Goal: Navigation & Orientation: Find specific page/section

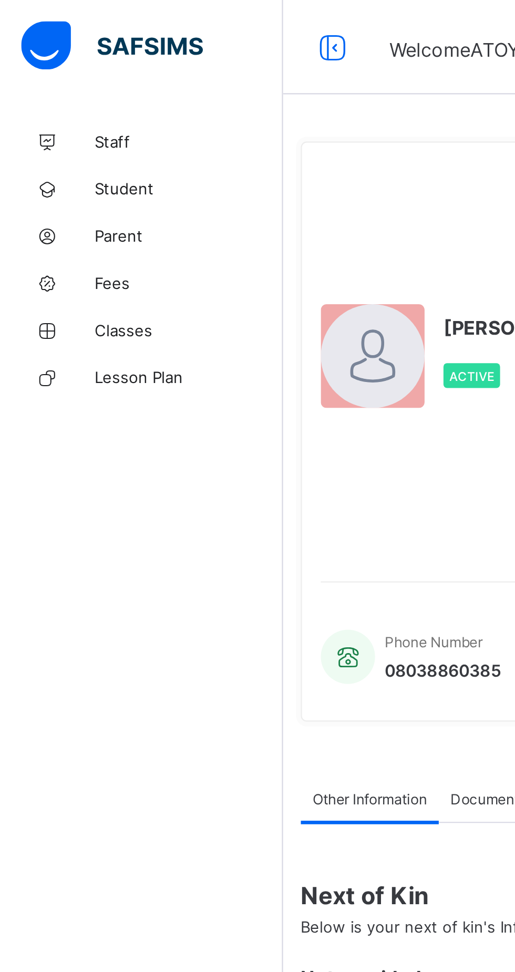
click at [66, 148] on span "Classes" at bounding box center [84, 147] width 84 height 8
